Goal: Information Seeking & Learning: Learn about a topic

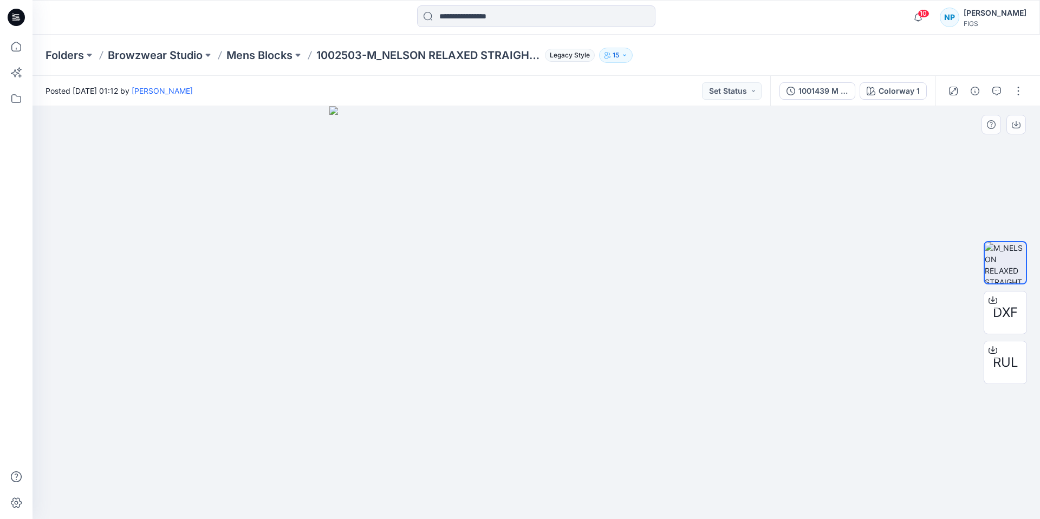
click at [533, 270] on img at bounding box center [536, 312] width 414 height 413
click at [368, 55] on p "1002503-M_NELSON RELAXED STRAIGHT LEG SCRUB PANT" at bounding box center [428, 55] width 224 height 15
click at [264, 57] on p "Mens Blocks" at bounding box center [259, 55] width 66 height 15
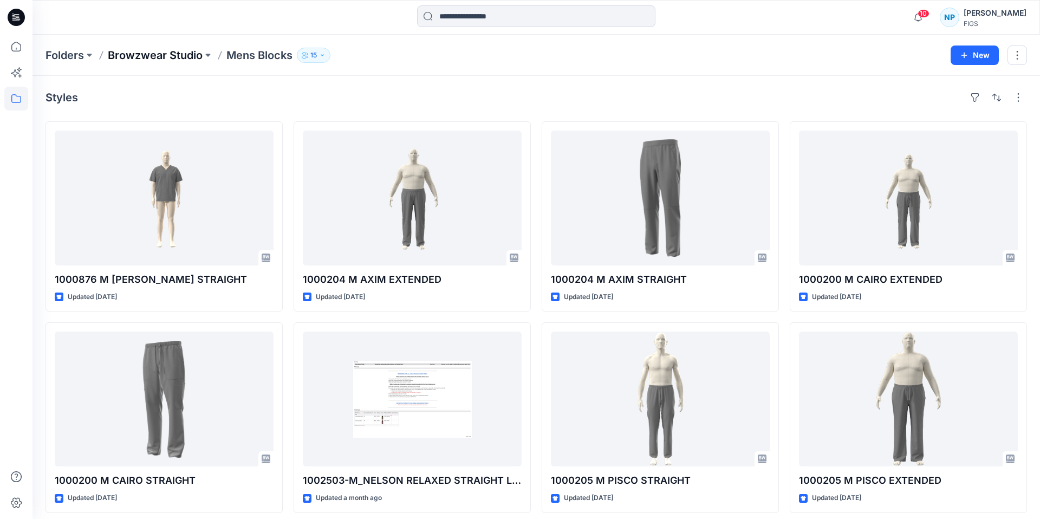
click at [190, 55] on p "Browzwear Studio" at bounding box center [155, 55] width 95 height 15
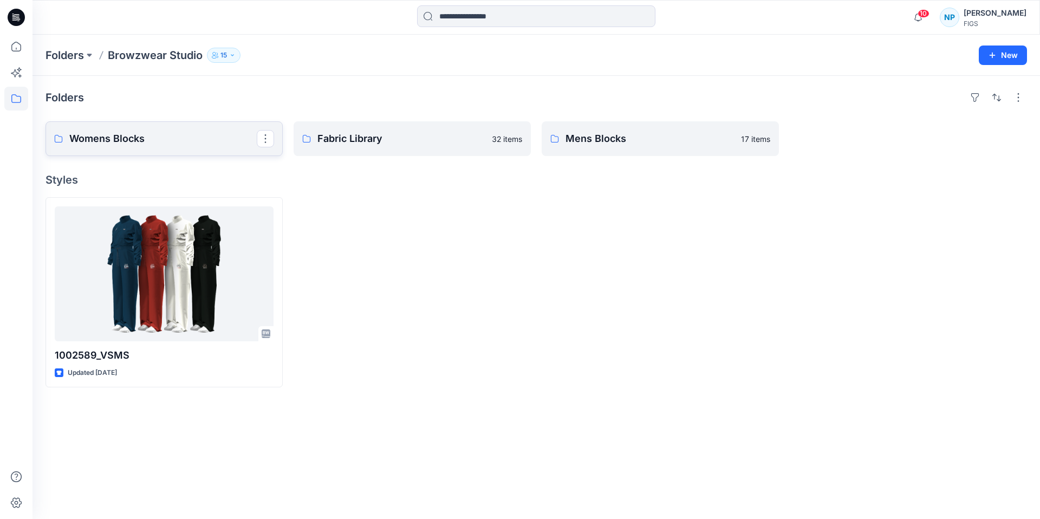
click at [161, 143] on p "Womens Blocks" at bounding box center [162, 138] width 187 height 15
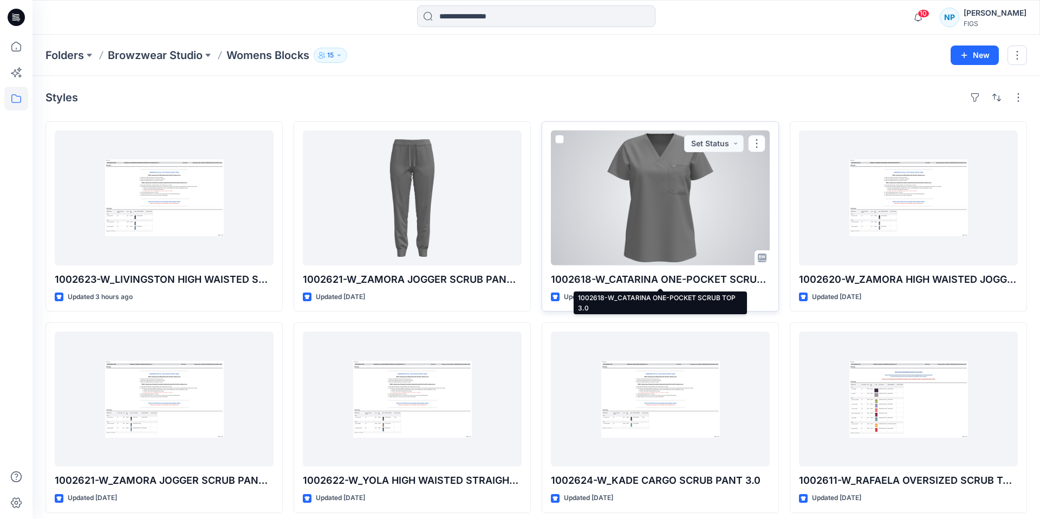
click at [619, 276] on p "1002618-W_CATARINA ONE-POCKET SCRUB TOP 3.0" at bounding box center [660, 279] width 219 height 15
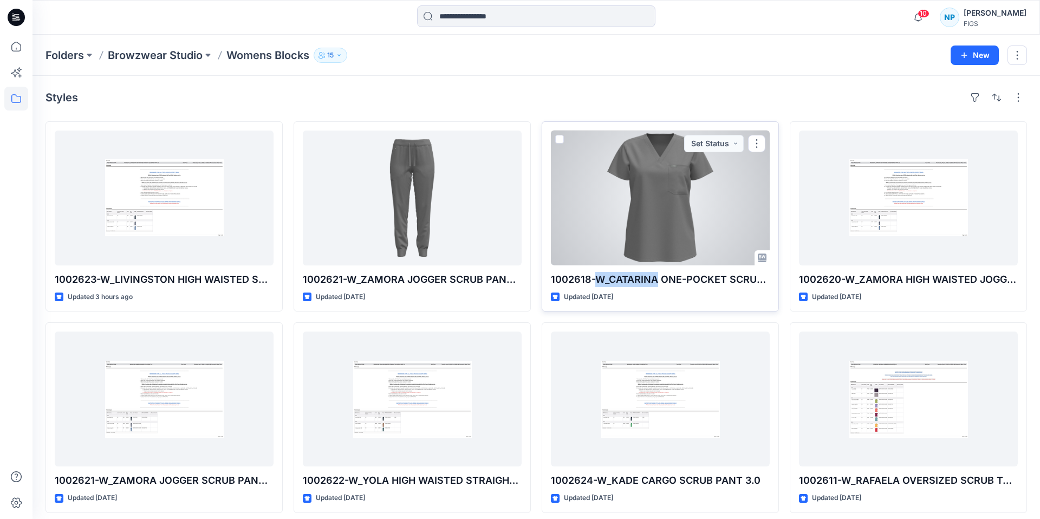
click at [619, 276] on p "1002618-W_CATARINA ONE-POCKET SCRUB TOP 3.0" at bounding box center [660, 279] width 219 height 15
click at [663, 222] on div at bounding box center [660, 198] width 219 height 135
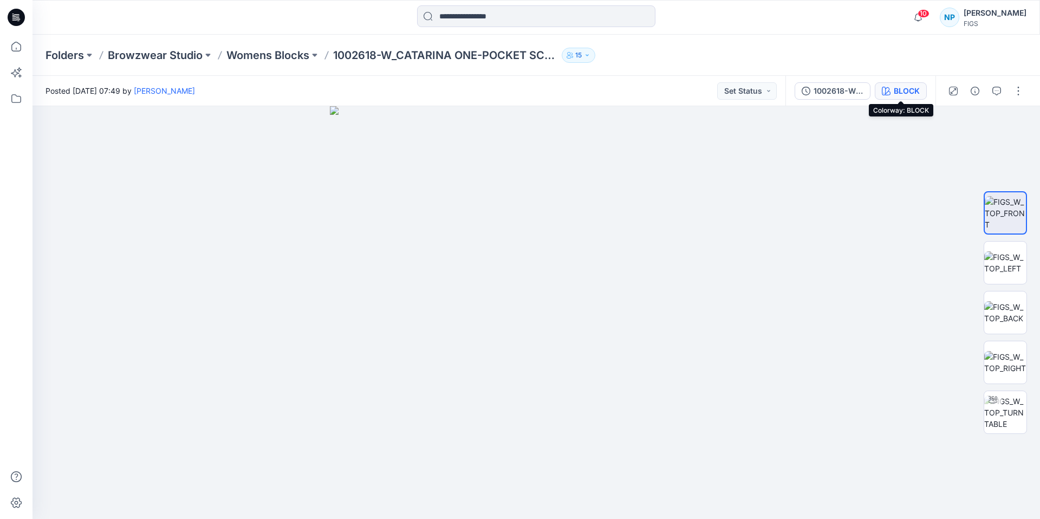
click at [823, 92] on button "BLOCK" at bounding box center [901, 90] width 52 height 17
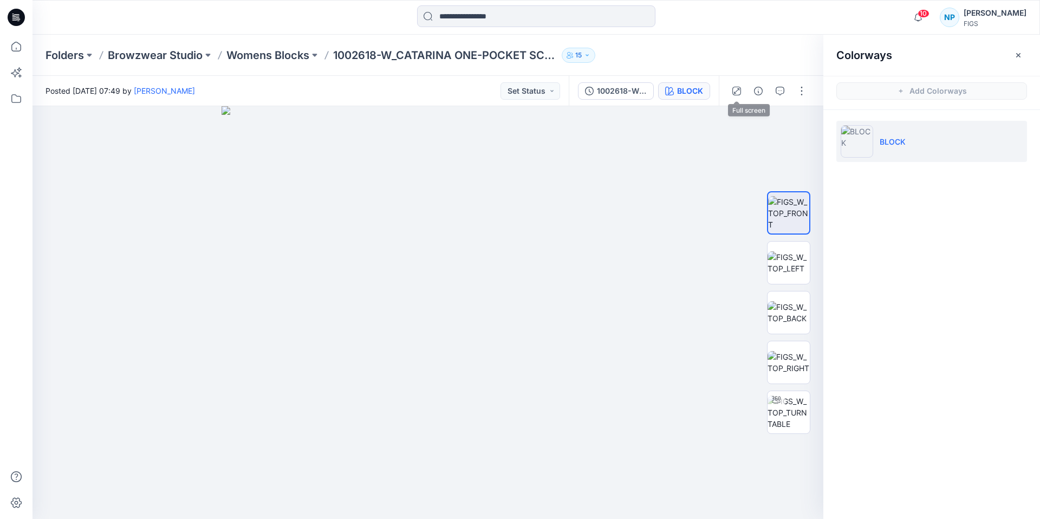
click at [750, 43] on div "Folders Browzwear Studio Womens Blocks 1002618-W_CATARINA ONE-POCKET SCRUB TOP …" at bounding box center [535, 55] width 1007 height 41
click at [414, 252] on img at bounding box center [427, 312] width 413 height 413
click at [793, 374] on img at bounding box center [788, 362] width 42 height 23
drag, startPoint x: 500, startPoint y: 171, endPoint x: 478, endPoint y: 346, distance: 176.9
click at [478, 346] on img at bounding box center [406, 97] width 1625 height 844
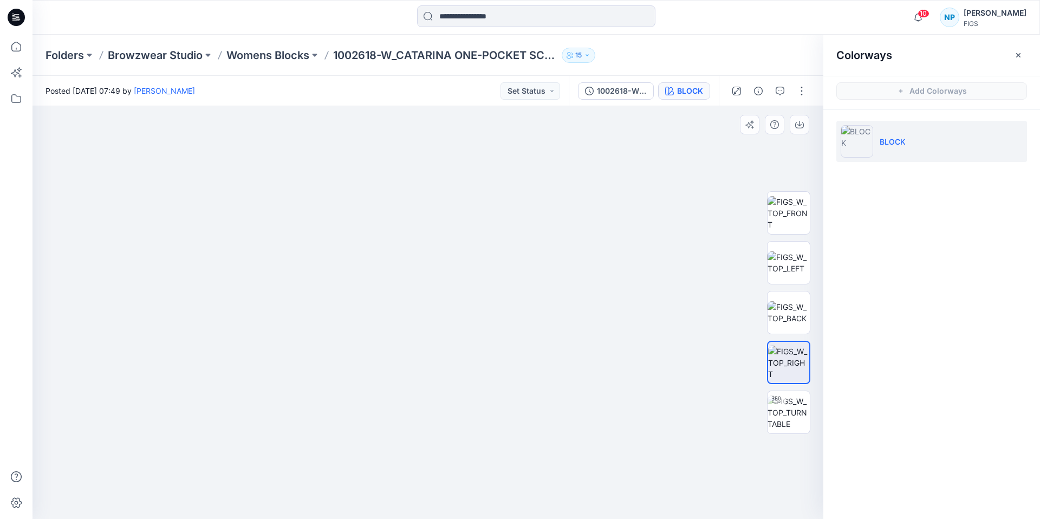
drag, startPoint x: 642, startPoint y: 229, endPoint x: 539, endPoint y: 271, distance: 110.7
click at [539, 271] on img at bounding box center [334, 118] width 1625 height 800
click at [787, 219] on img at bounding box center [788, 213] width 42 height 34
drag, startPoint x: 538, startPoint y: 166, endPoint x: 518, endPoint y: 359, distance: 193.4
click at [518, 359] on img at bounding box center [407, 105] width 1625 height 826
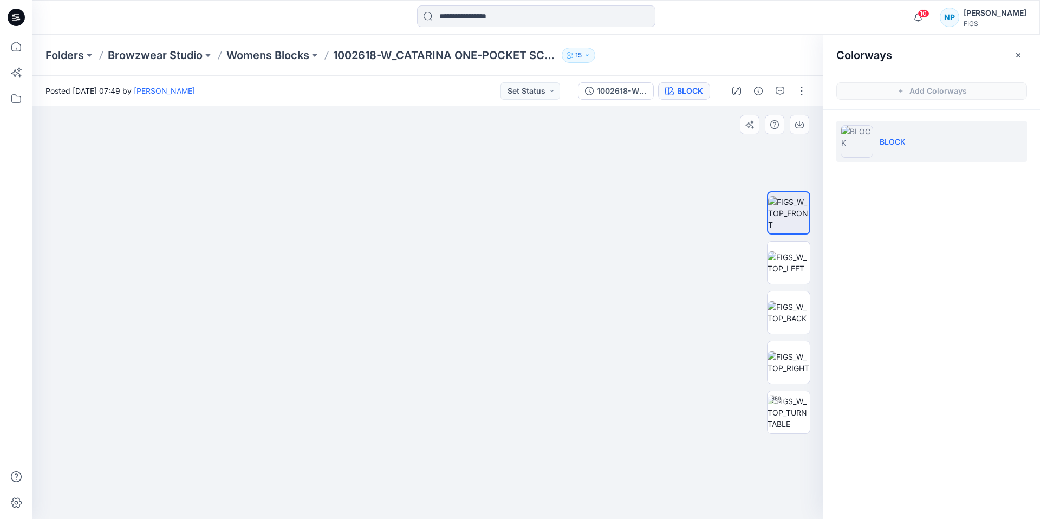
drag, startPoint x: 580, startPoint y: 173, endPoint x: 566, endPoint y: 312, distance: 139.9
click at [566, 312] on img at bounding box center [394, 171] width 1625 height 695
click at [796, 262] on img at bounding box center [788, 262] width 42 height 23
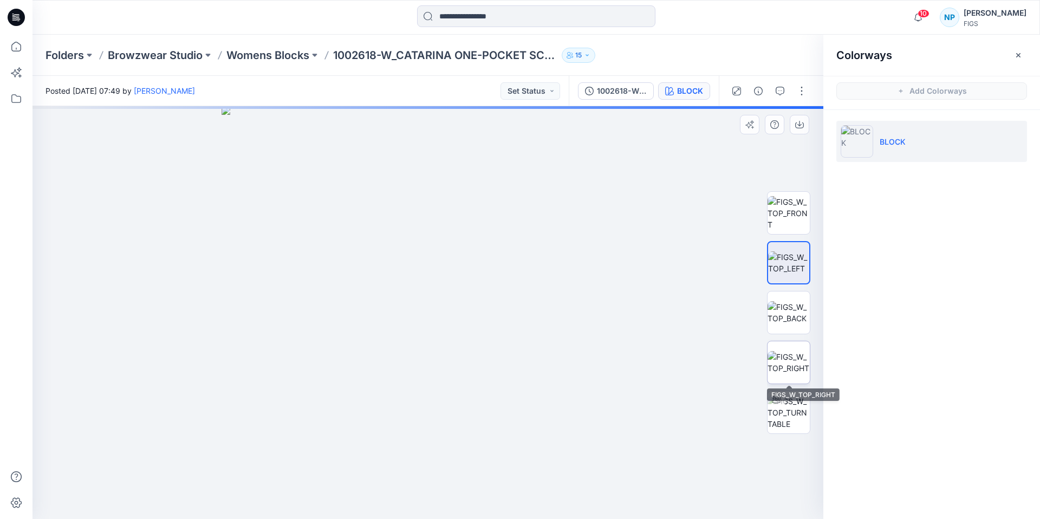
click at [795, 360] on img at bounding box center [788, 362] width 42 height 23
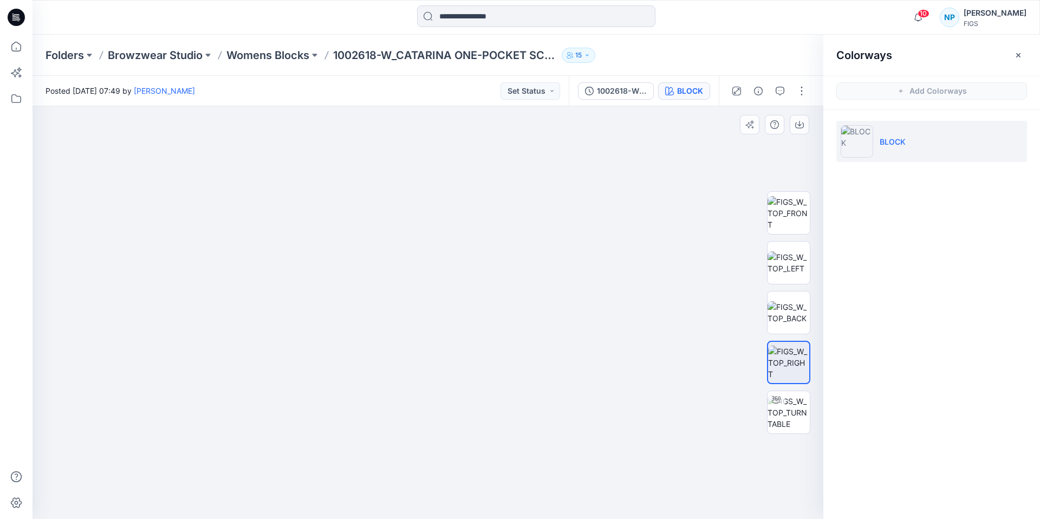
drag, startPoint x: 483, startPoint y: 155, endPoint x: 473, endPoint y: 394, distance: 238.5
click at [473, 394] on img at bounding box center [419, 127] width 1625 height 781
drag, startPoint x: 525, startPoint y: 266, endPoint x: 612, endPoint y: 193, distance: 113.8
click at [612, 193] on img at bounding box center [505, 93] width 1625 height 852
click at [784, 263] on img at bounding box center [788, 262] width 42 height 23
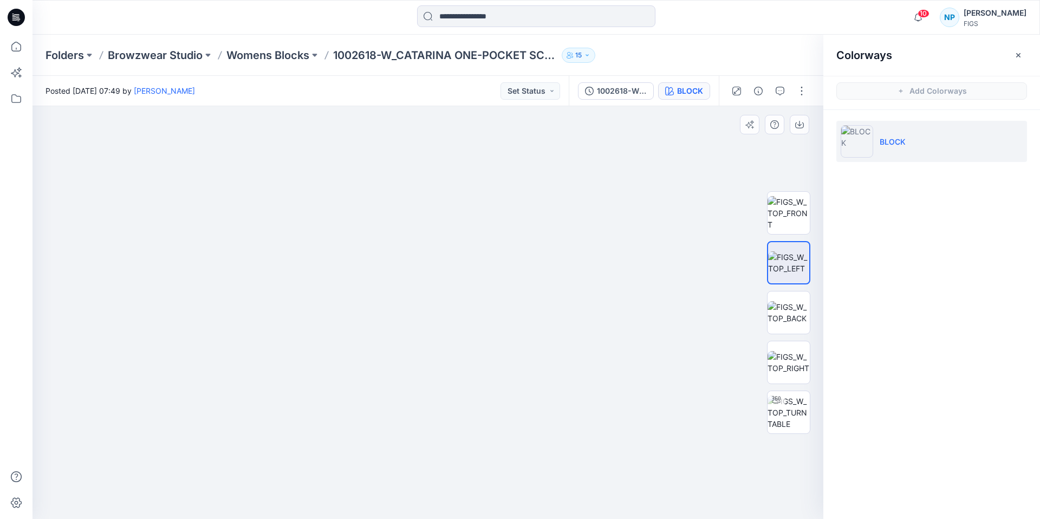
drag, startPoint x: 415, startPoint y: 175, endPoint x: 451, endPoint y: 478, distance: 304.9
click at [451, 451] on img at bounding box center [463, 161] width 1625 height 716
click at [677, 41] on div "Folders Browzwear Studio Womens Blocks 1002618-W_CATARINA ONE-POCKET SCRUB TOP …" at bounding box center [535, 55] width 1007 height 41
click at [786, 211] on img at bounding box center [788, 213] width 42 height 34
drag, startPoint x: 513, startPoint y: 180, endPoint x: 520, endPoint y: 407, distance: 226.5
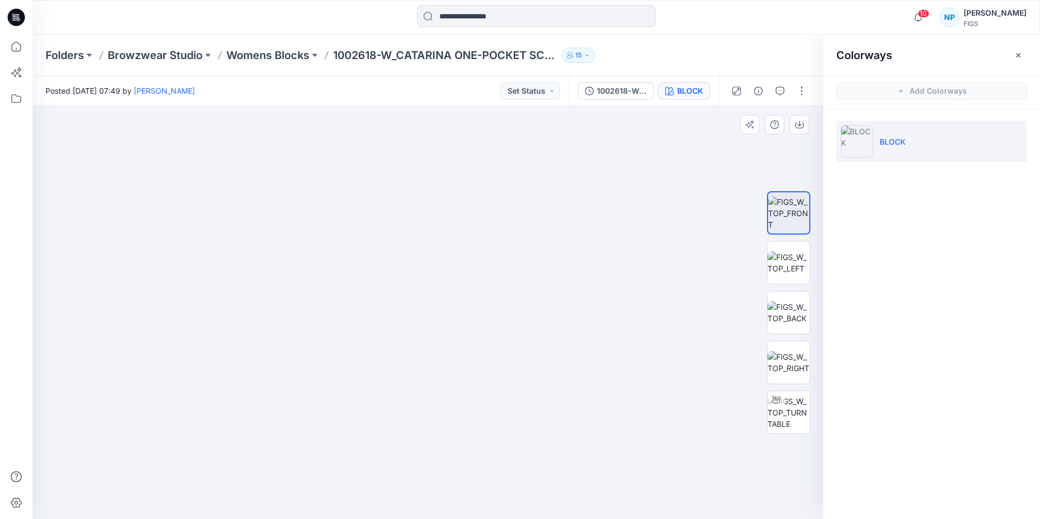
click at [520, 407] on img at bounding box center [435, 123] width 1625 height 791
click at [823, 55] on icon "button" at bounding box center [1018, 55] width 9 height 9
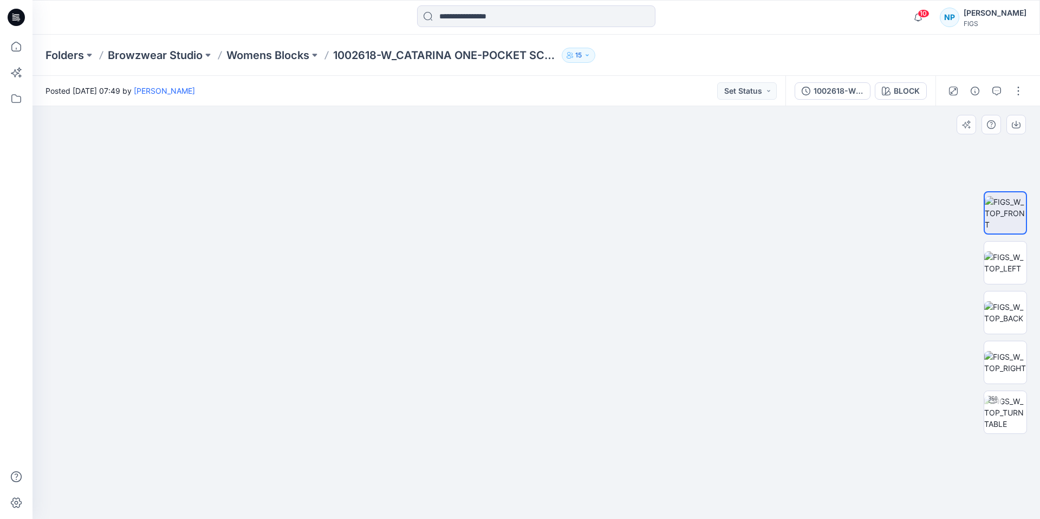
drag, startPoint x: 585, startPoint y: 254, endPoint x: 625, endPoint y: 464, distance: 213.9
click at [625, 451] on img at bounding box center [582, 227] width 1625 height 584
